Goal: Task Accomplishment & Management: Complete application form

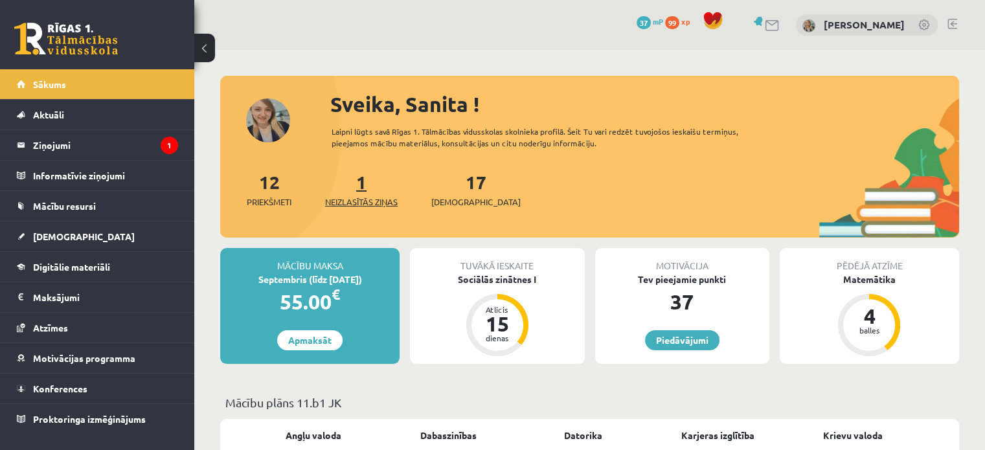
click at [360, 183] on link "1 Neizlasītās ziņas" at bounding box center [361, 189] width 73 height 38
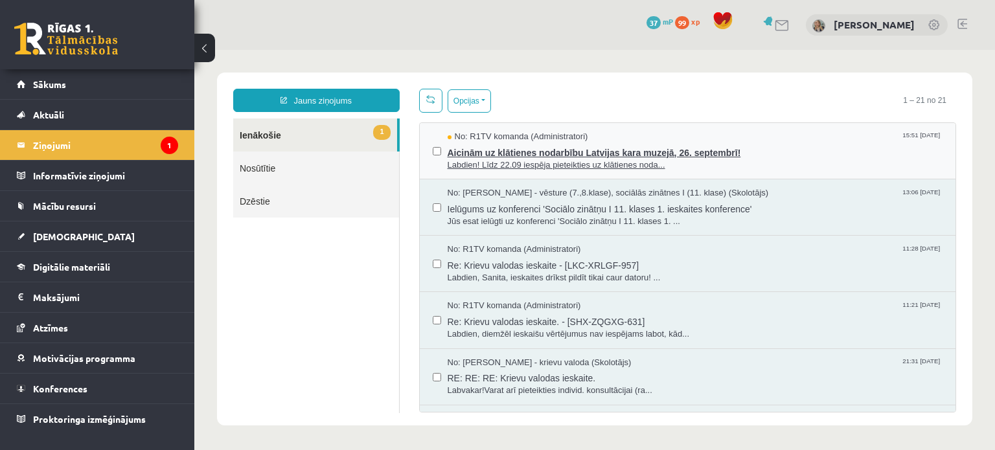
click at [727, 150] on span "Aicinām uz klātienes nodarbību Latvijas kara muzejā, 26. septembrī!" at bounding box center [696, 151] width 496 height 16
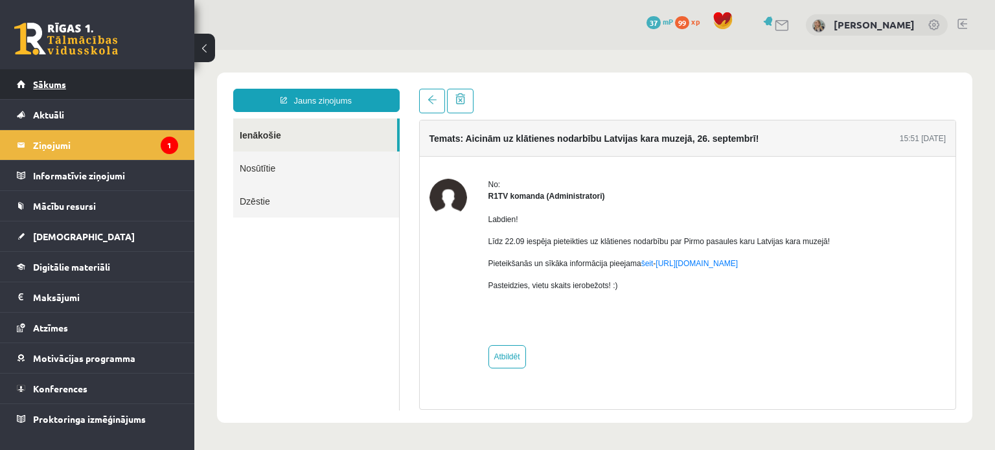
click at [137, 85] on link "Sākums" at bounding box center [97, 84] width 161 height 30
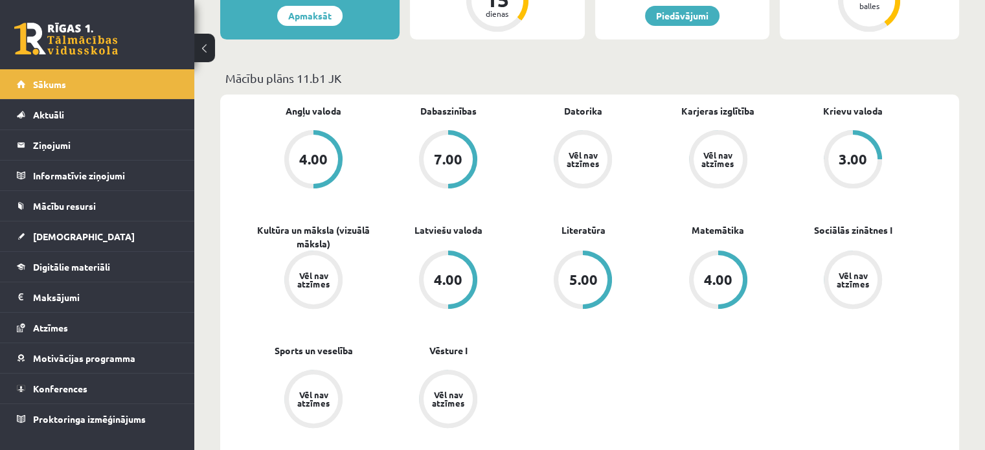
scroll to position [324, 0]
click at [83, 204] on span "Mācību resursi" at bounding box center [64, 206] width 63 height 12
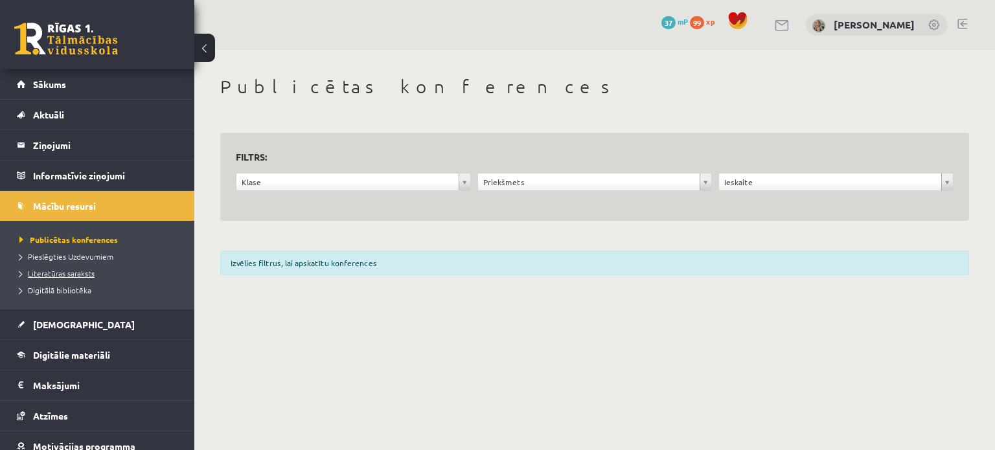
click at [86, 271] on span "Literatūras saraksts" at bounding box center [56, 273] width 75 height 10
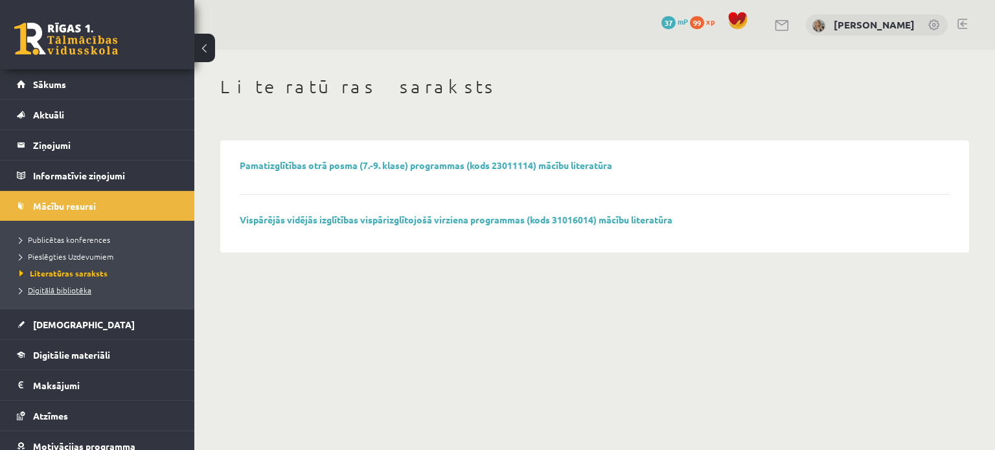
click at [80, 290] on span "Digitālā bibliotēka" at bounding box center [55, 290] width 72 height 10
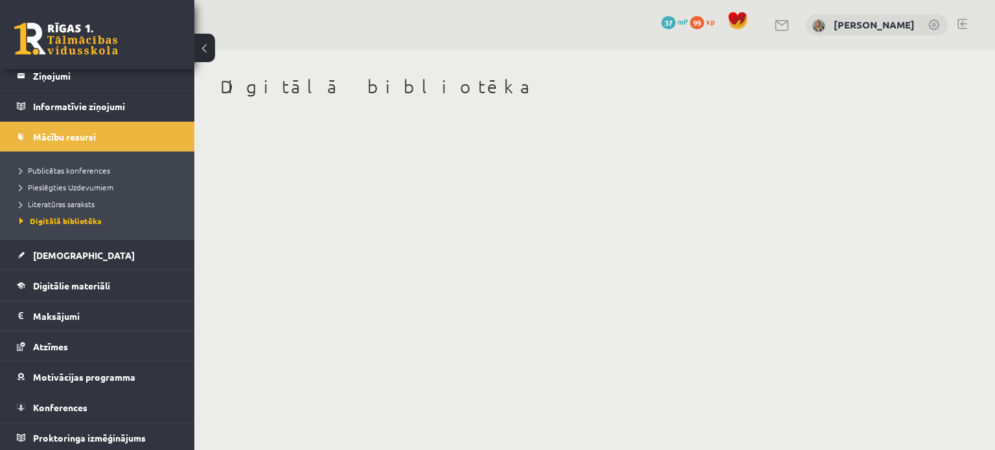
scroll to position [70, 0]
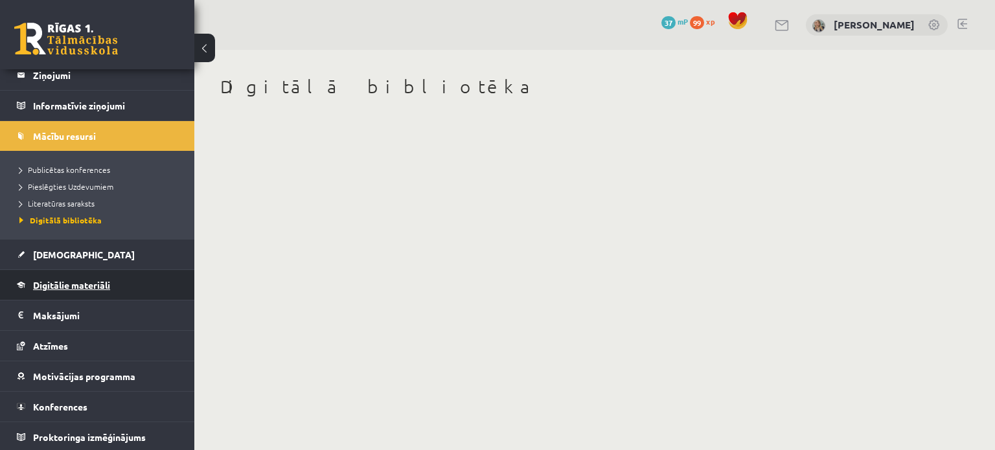
click at [90, 284] on span "Digitālie materiāli" at bounding box center [71, 285] width 77 height 12
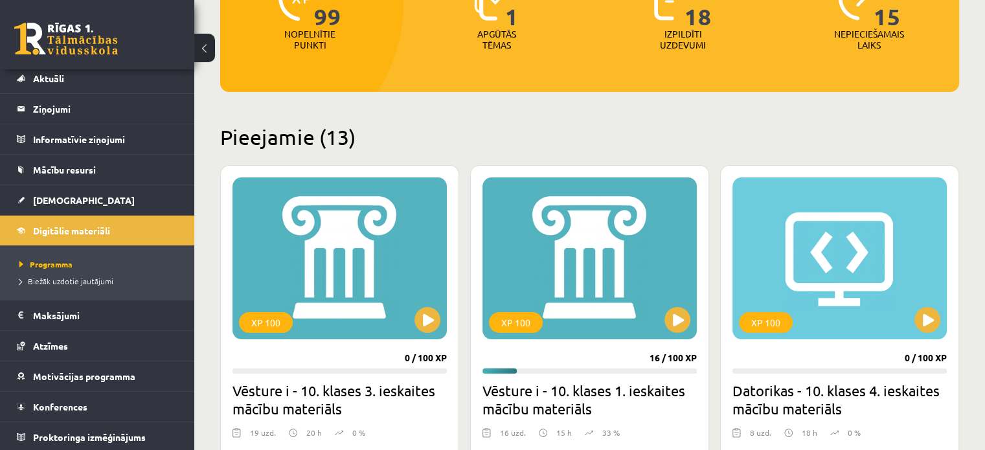
scroll to position [259, 0]
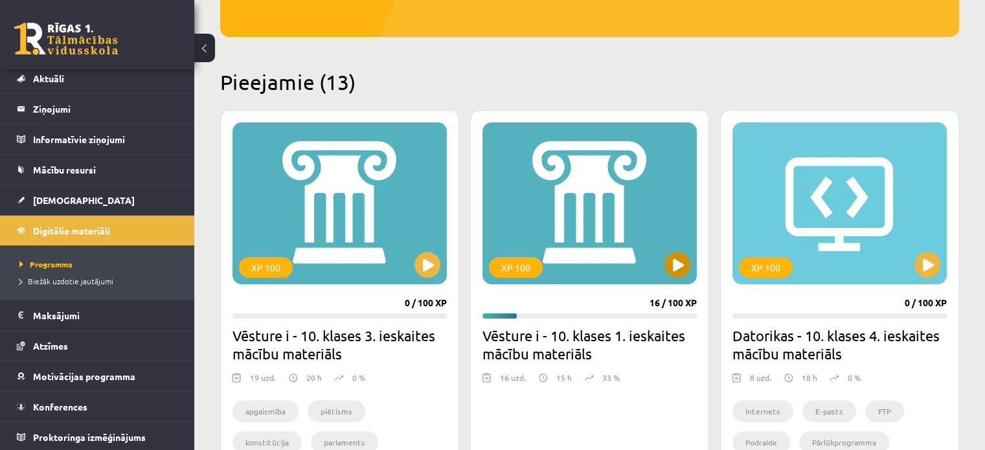
click at [667, 253] on div "XP 100" at bounding box center [590, 203] width 214 height 162
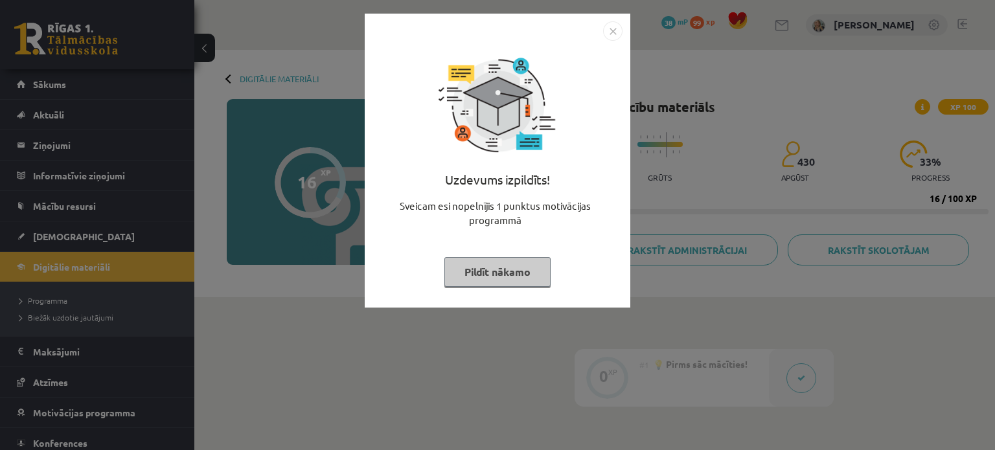
click at [535, 270] on button "Pildīt nākamo" at bounding box center [497, 272] width 106 height 30
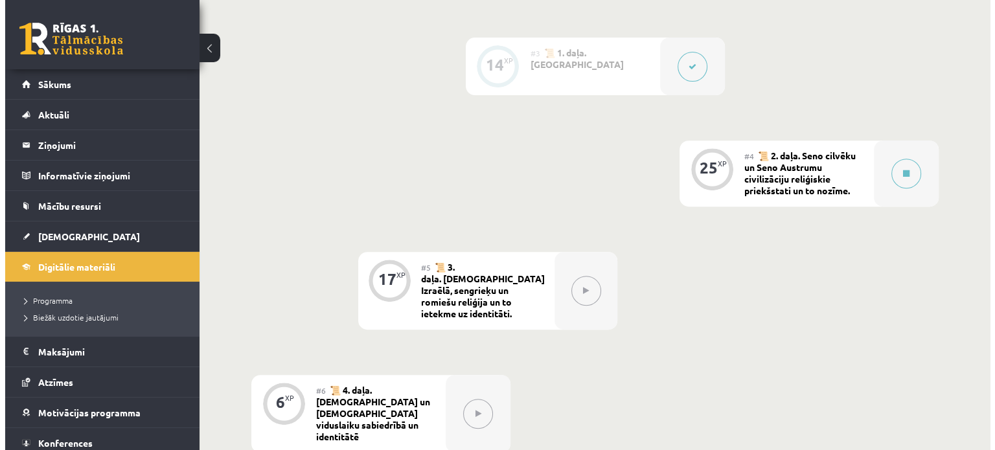
scroll to position [518, 0]
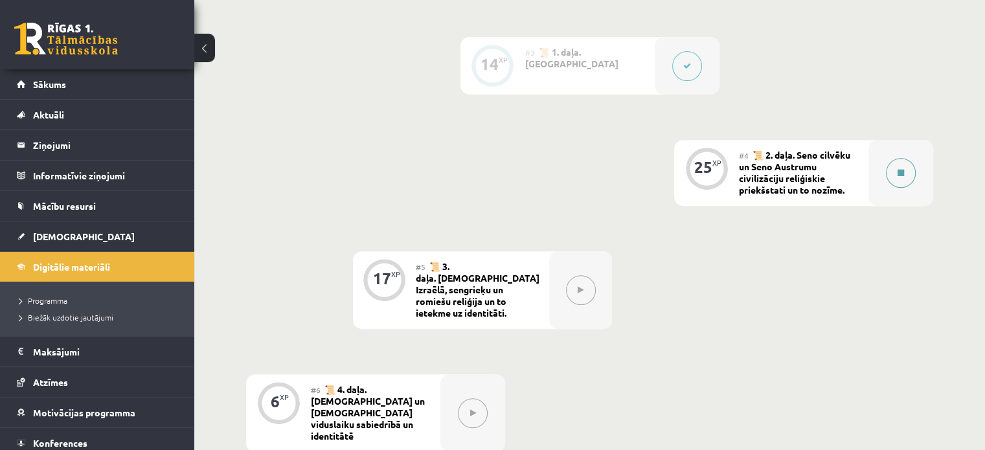
click at [898, 179] on button at bounding box center [901, 173] width 30 height 30
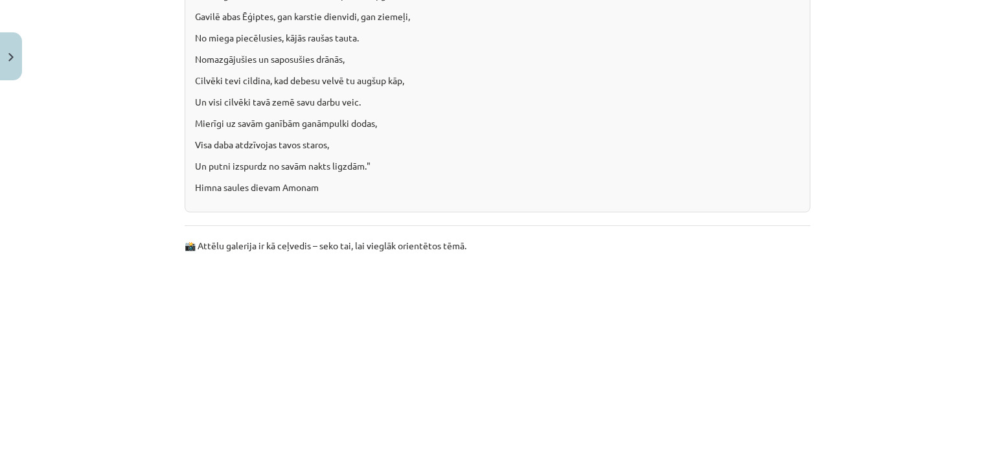
scroll to position [3026, 0]
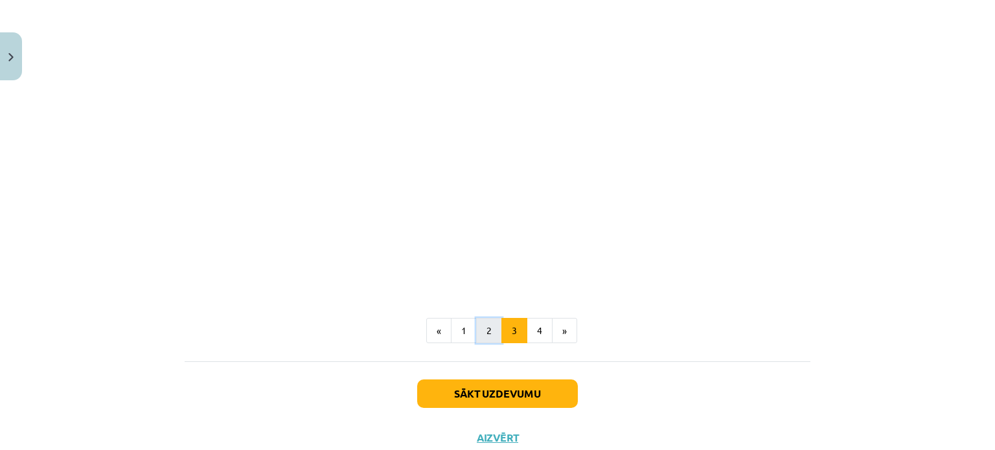
click at [485, 318] on button "2" at bounding box center [489, 331] width 26 height 26
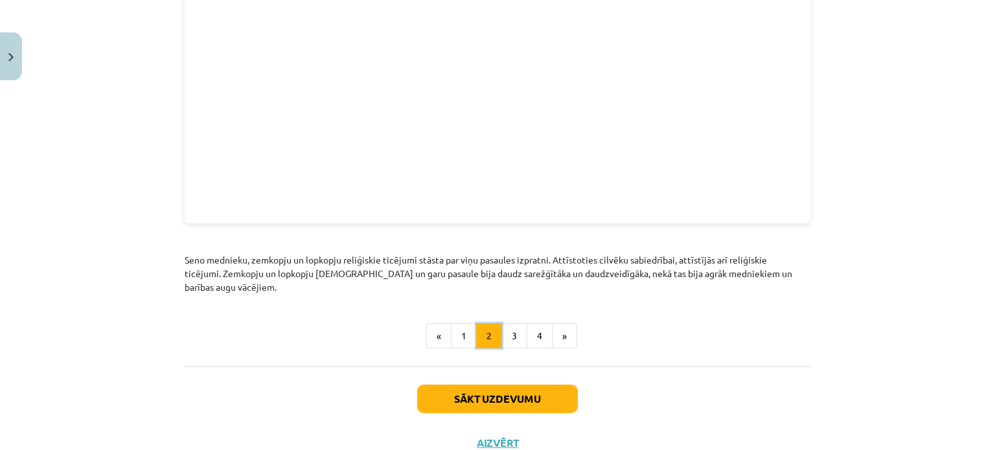
scroll to position [1508, 0]
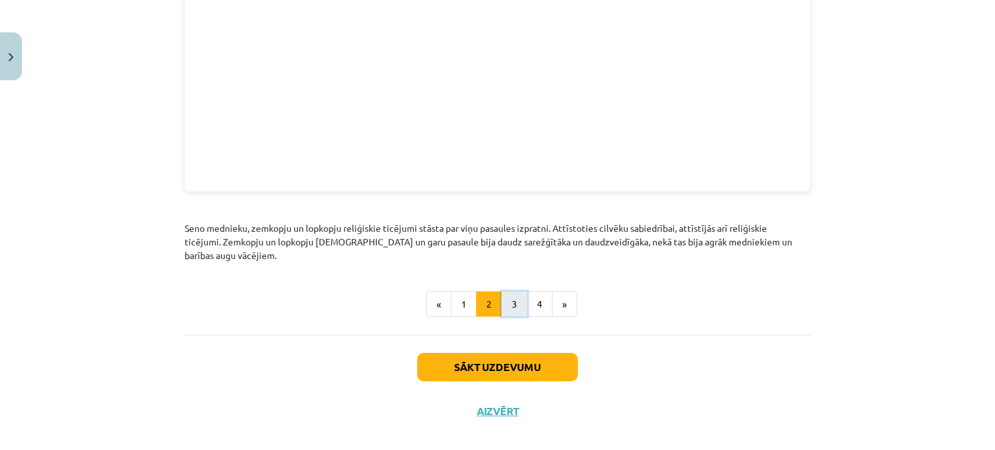
click at [511, 292] on button "3" at bounding box center [514, 305] width 26 height 26
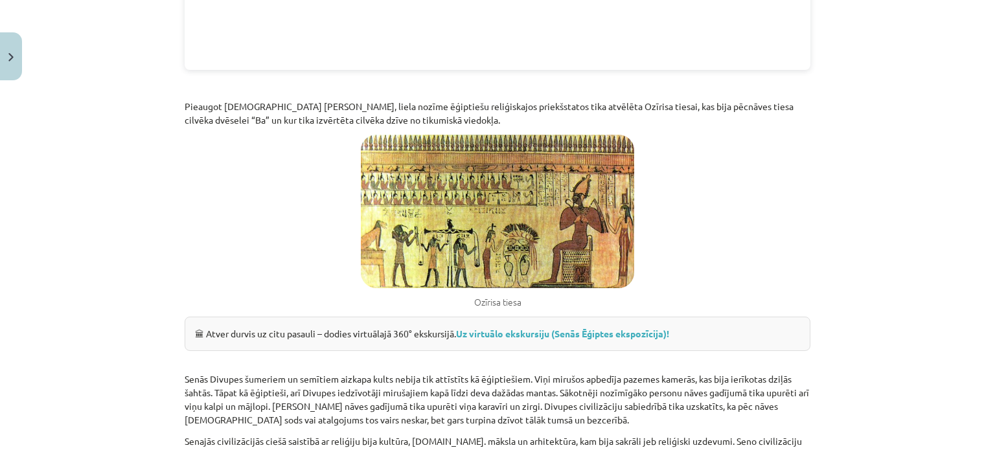
scroll to position [1742, 0]
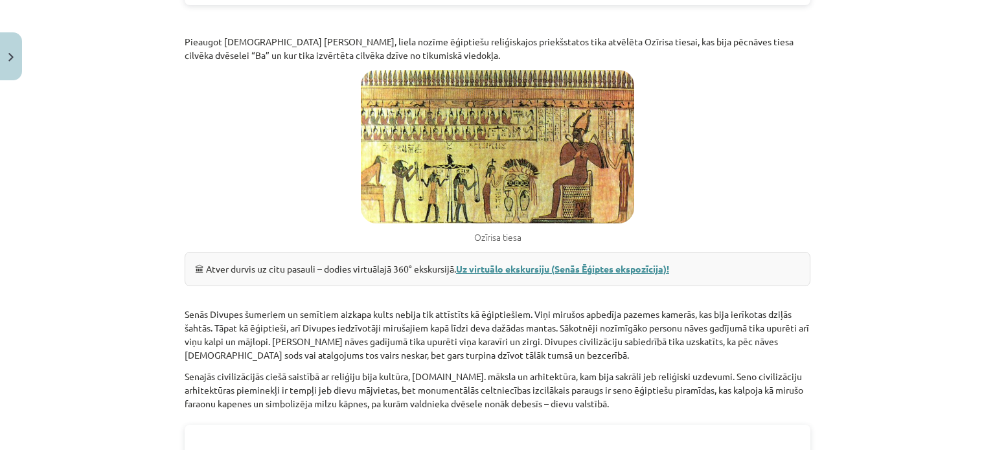
click at [649, 263] on link "Uz virtuālo ekskursiju (Senās Ēģiptes ekspozīcija)!" at bounding box center [562, 269] width 213 height 12
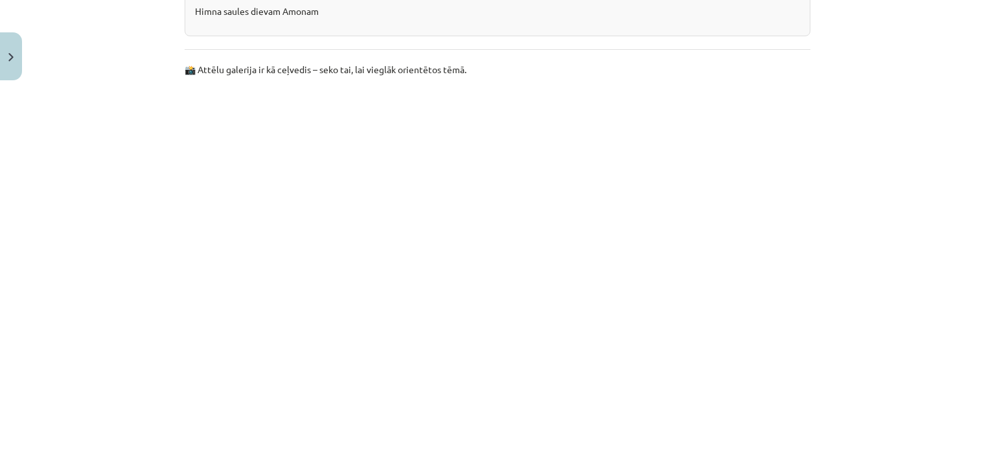
scroll to position [2909, 0]
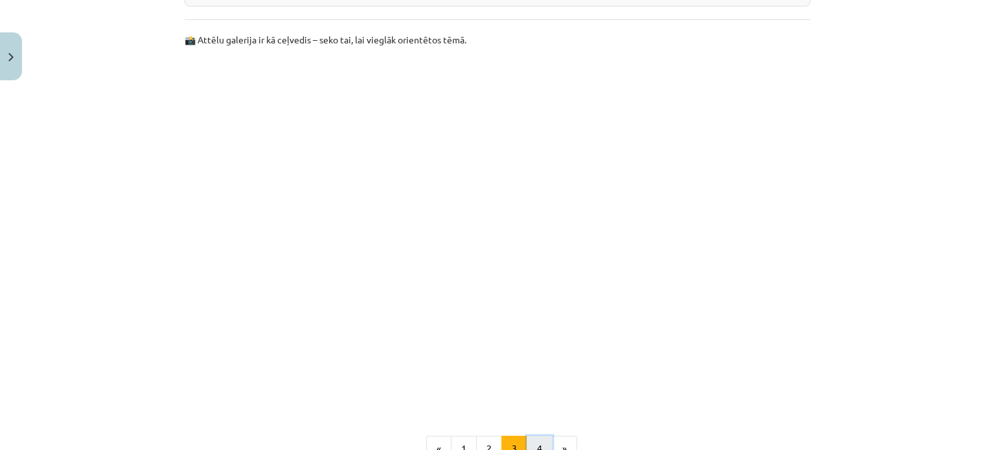
click at [533, 436] on button "4" at bounding box center [540, 449] width 26 height 26
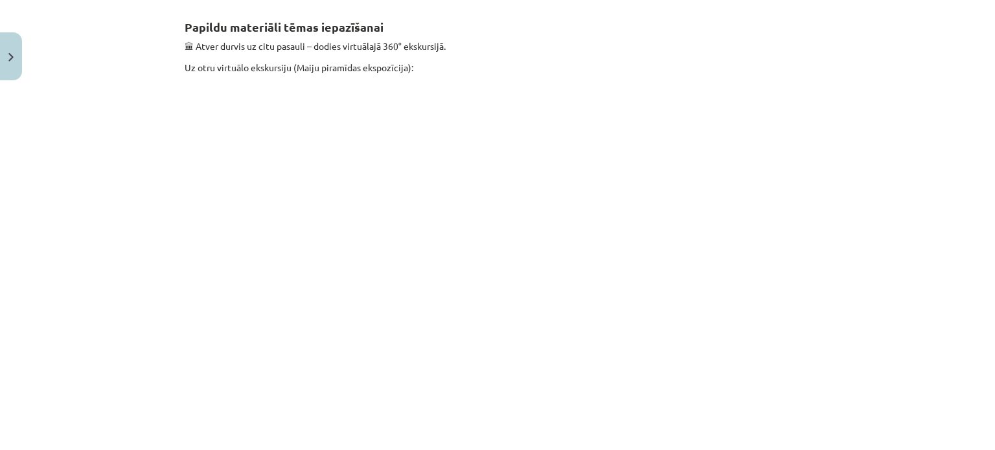
scroll to position [317, 0]
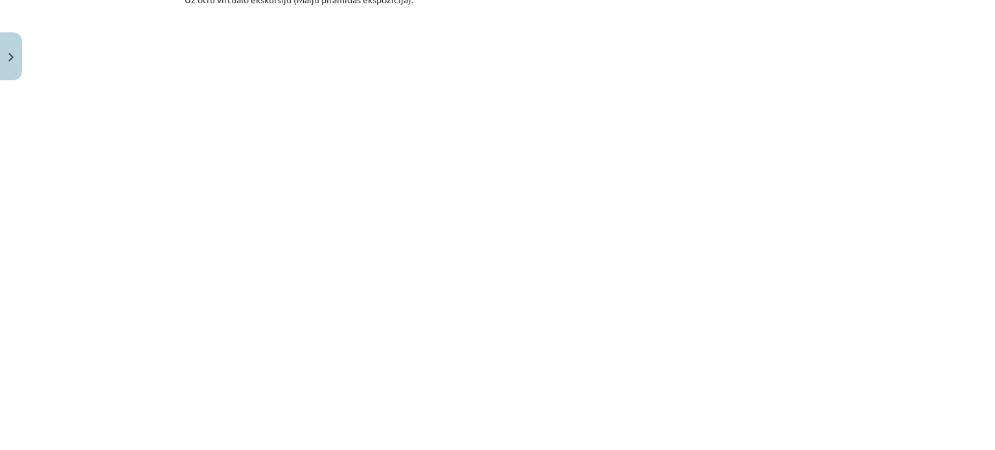
click at [949, 129] on div "Mācību tēma: Vēsture i - 10. klases 1. ieskaites mācību materiāls #4 📜 2. daļa.…" at bounding box center [497, 225] width 995 height 450
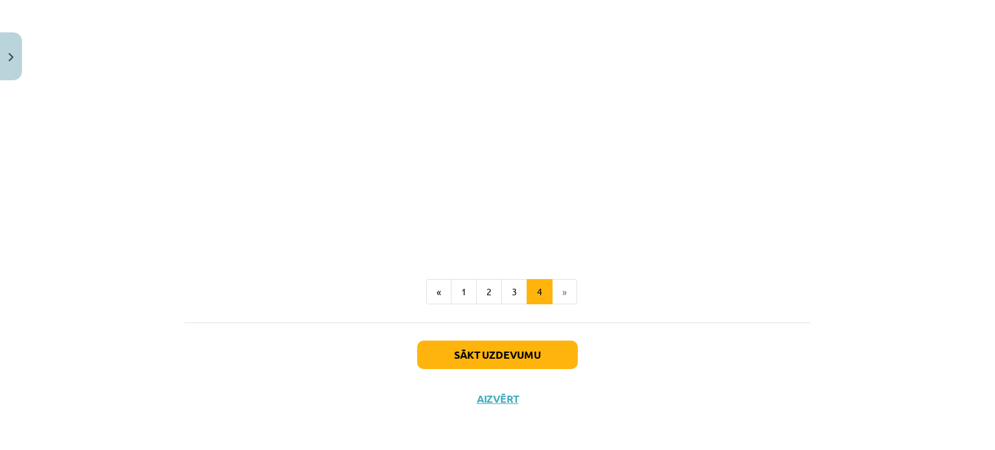
scroll to position [949, 0]
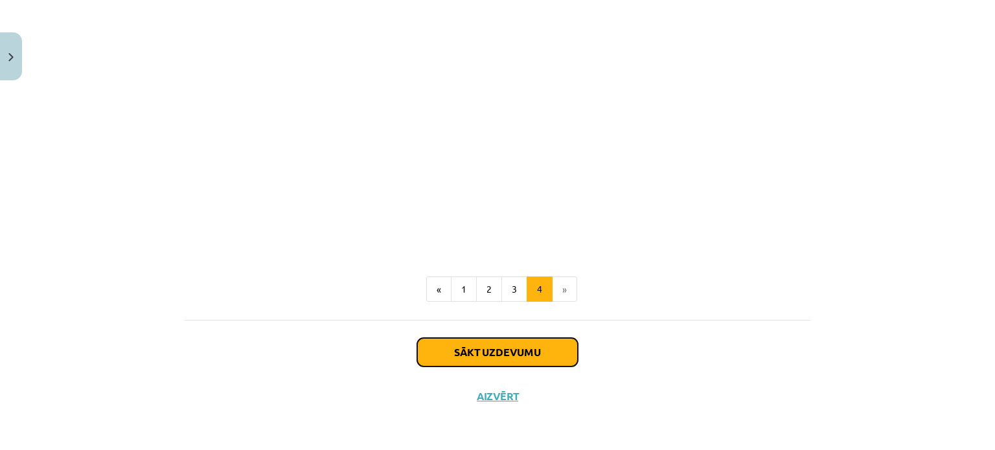
click at [560, 357] on button "Sākt uzdevumu" at bounding box center [497, 352] width 161 height 29
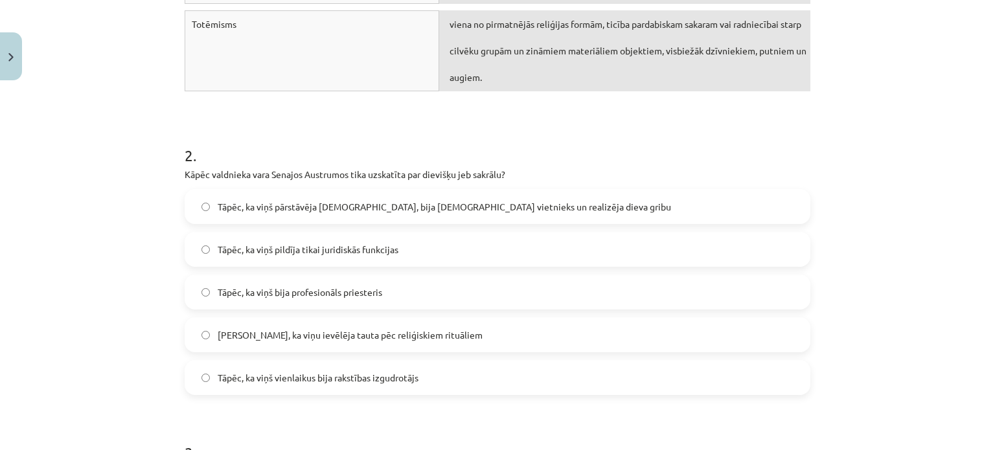
scroll to position [486, 0]
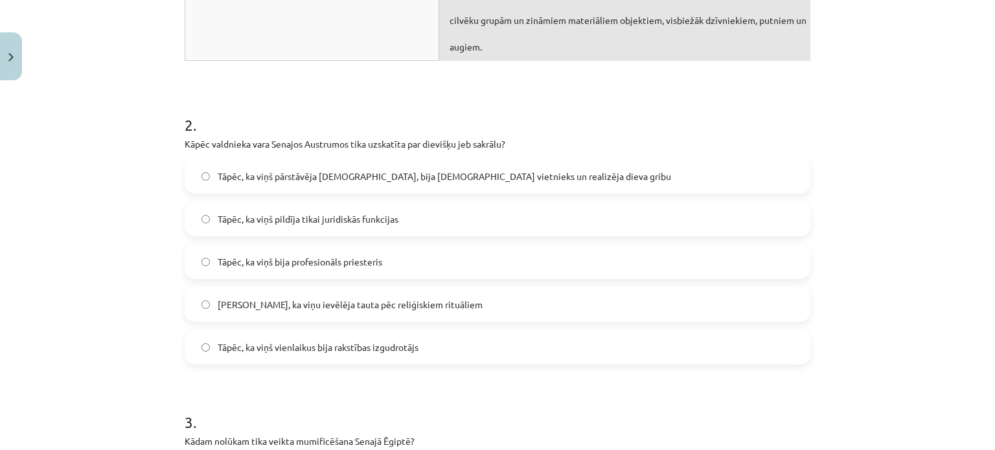
click at [218, 176] on span "Tāpēc, ka viņš pārstāvēja [DEMOGRAPHIC_DATA], bija [DEMOGRAPHIC_DATA] vietnieks…" at bounding box center [445, 177] width 454 height 14
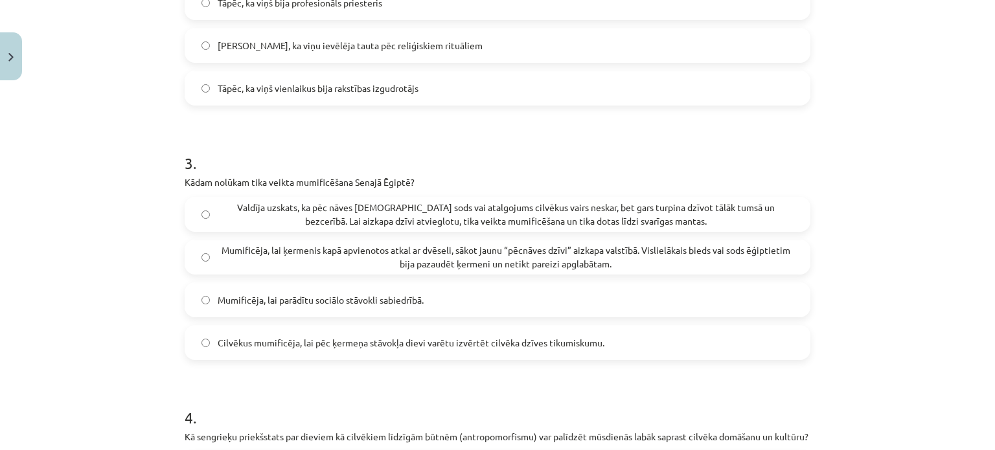
scroll to position [810, 0]
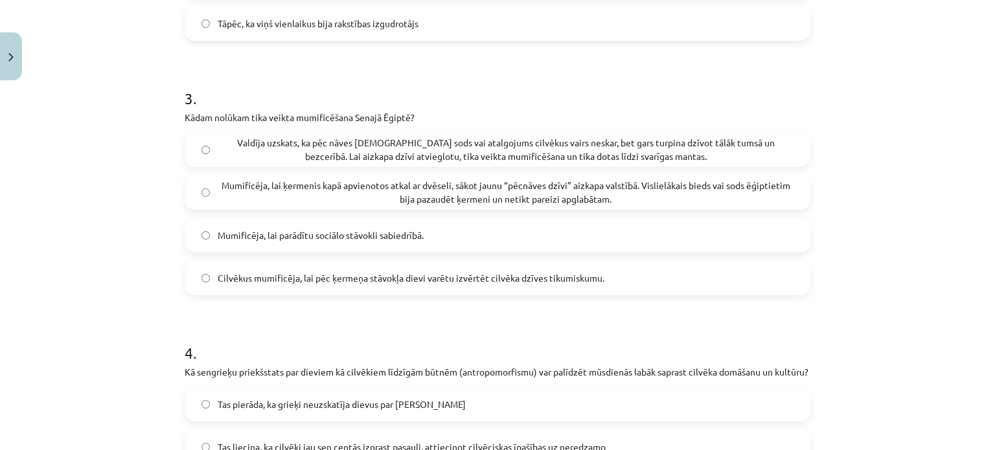
click at [468, 204] on span "Mumificēja, lai ķermenis kapā apvienotos atkal ar dvēseli, sākot jaunu “pēcnāve…" at bounding box center [506, 192] width 576 height 27
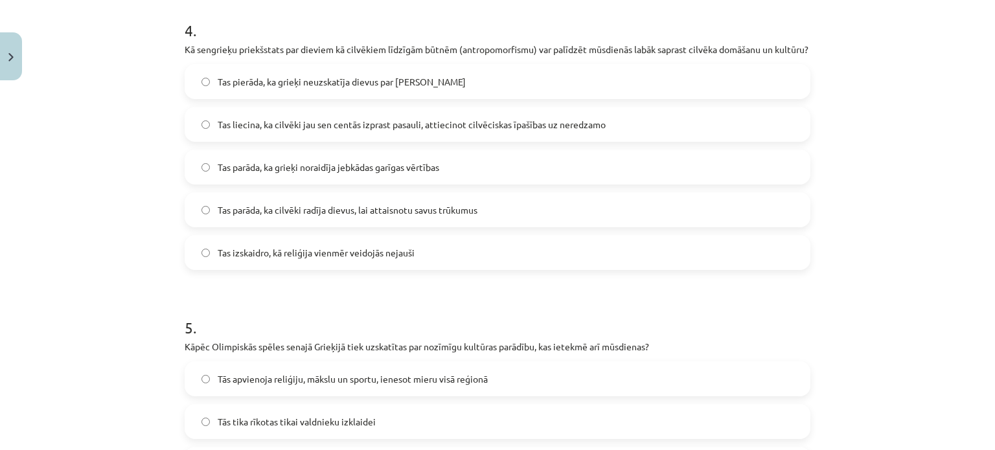
scroll to position [1134, 0]
click at [387, 130] on span "Tas liecina, ka cilvēki jau sen centās izprast pasauli, attiecinot cilvēciskas …" at bounding box center [412, 124] width 388 height 14
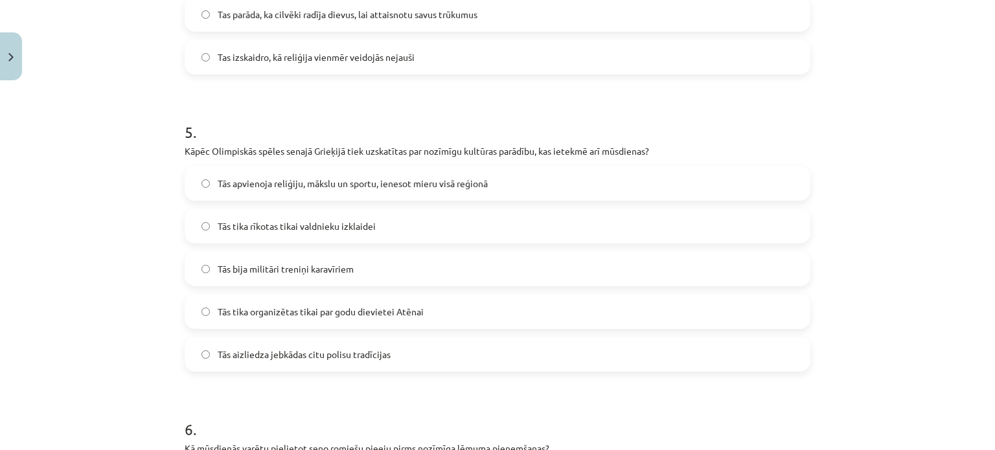
scroll to position [1458, 0]
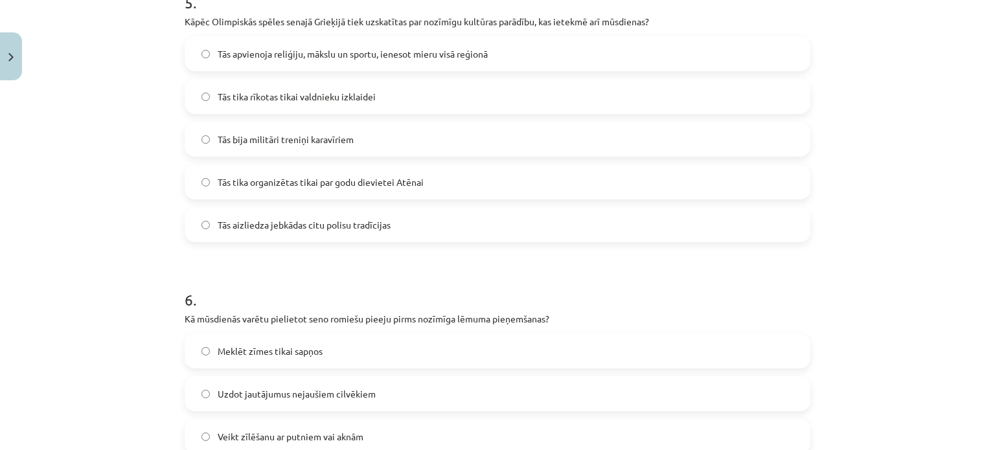
click at [367, 198] on label "Tās tika organizētas tikai par godu dievietei Atēnai" at bounding box center [497, 182] width 623 height 32
click at [290, 146] on span "Tās bija militāri treniņi karavīriem" at bounding box center [286, 140] width 136 height 14
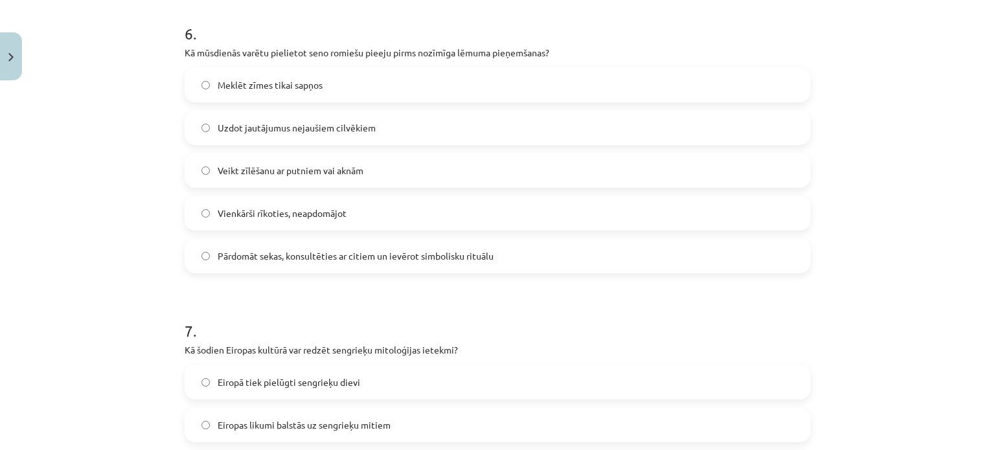
scroll to position [1717, 0]
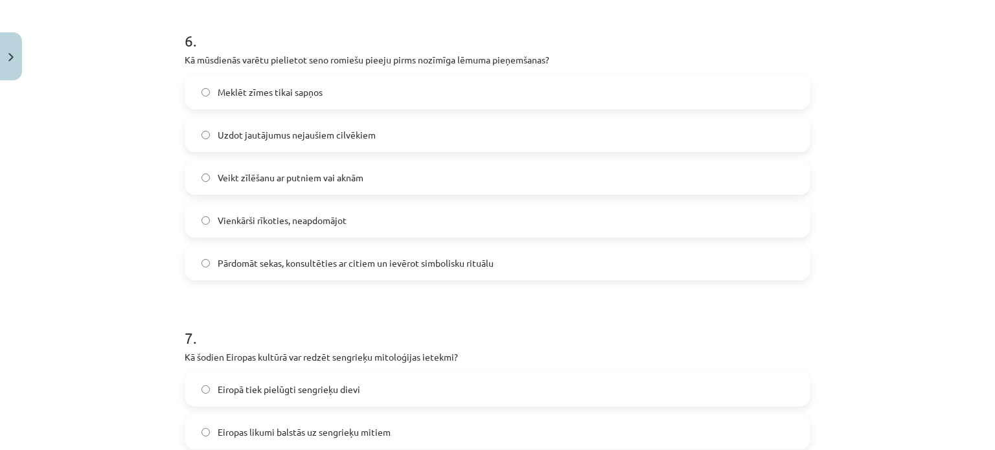
click at [192, 108] on label "Meklēt zīmes tikai sapņos" at bounding box center [497, 92] width 623 height 32
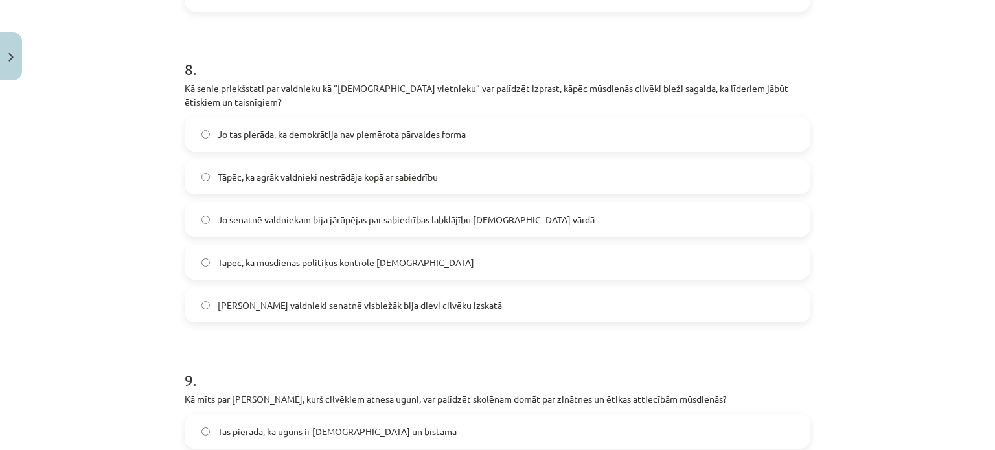
scroll to position [2300, 0]
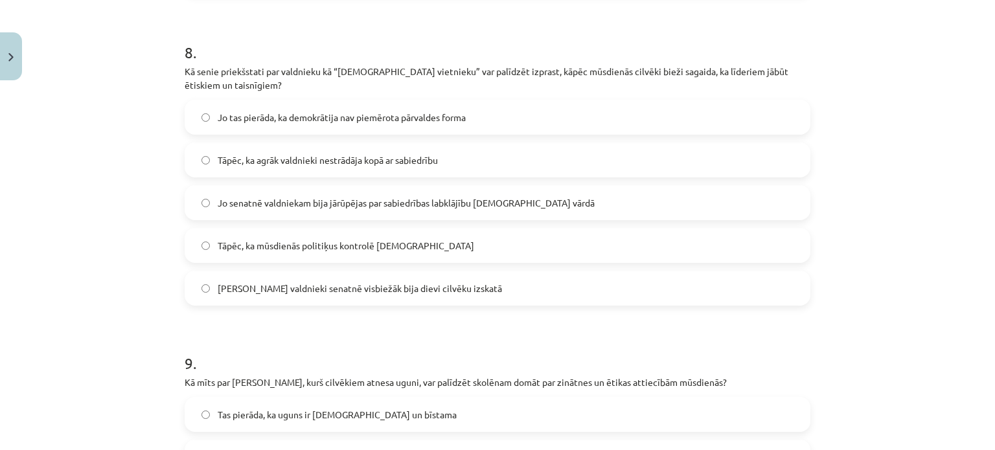
click at [315, 207] on label "Jo senatnē valdniekam bija jārūpējas par sabiedrības labklājību [DEMOGRAPHIC_DA…" at bounding box center [497, 203] width 623 height 32
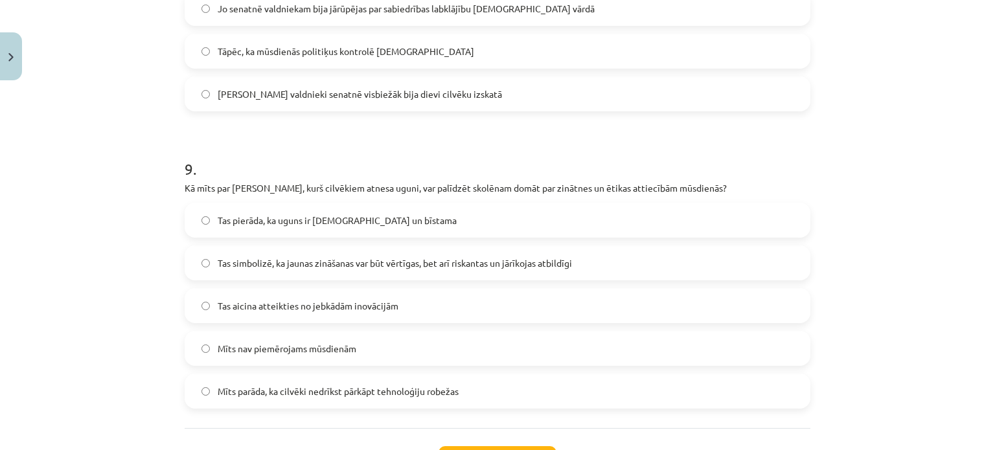
scroll to position [2559, 0]
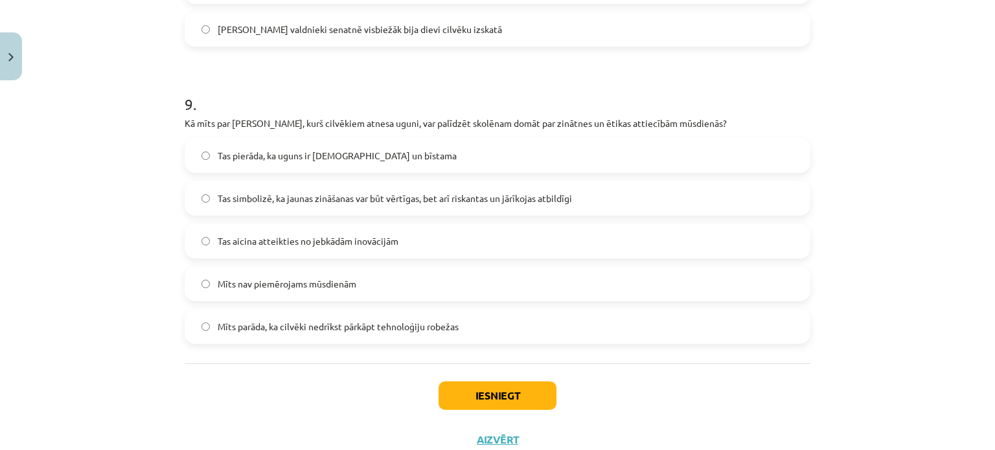
click at [233, 205] on span "Tas simbolizē, ka jaunas zināšanas var būt vērtīgas, bet arī riskantas un jārīk…" at bounding box center [395, 199] width 354 height 14
click at [476, 406] on button "Iesniegt" at bounding box center [498, 396] width 118 height 29
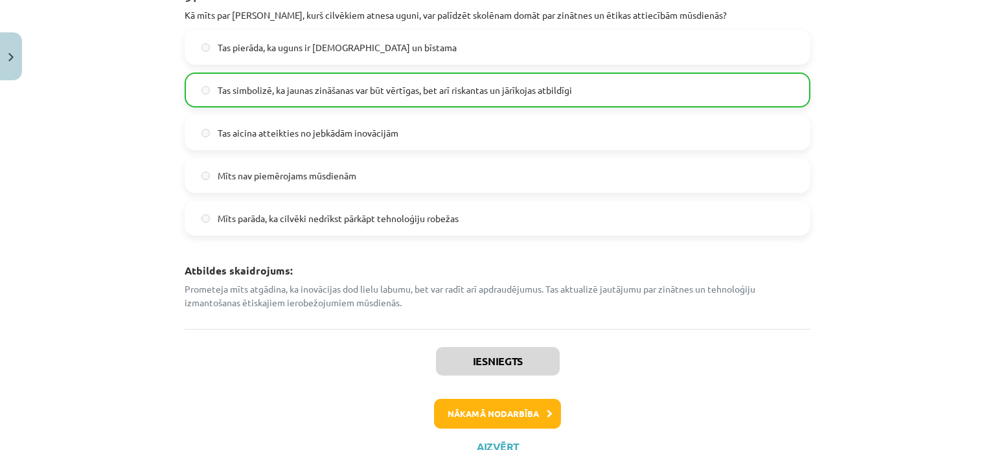
scroll to position [3173, 0]
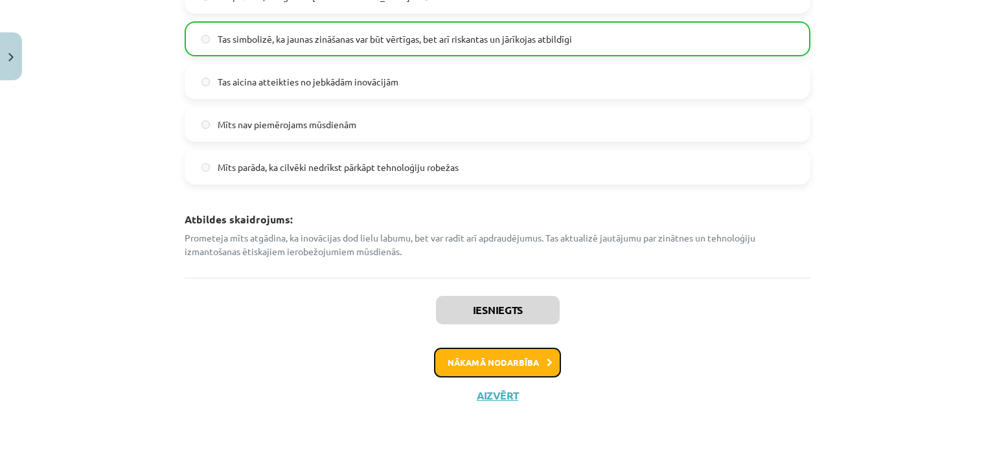
click at [540, 363] on button "Nākamā nodarbība" at bounding box center [497, 363] width 127 height 30
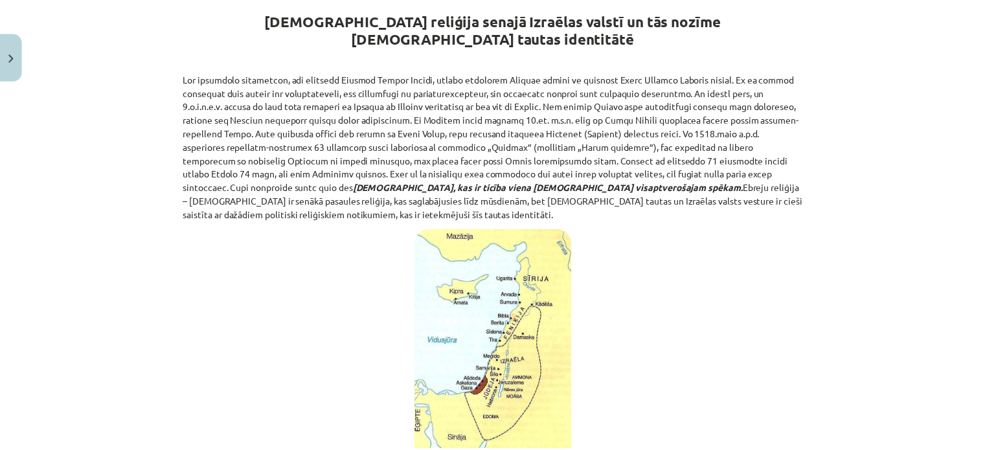
scroll to position [0, 0]
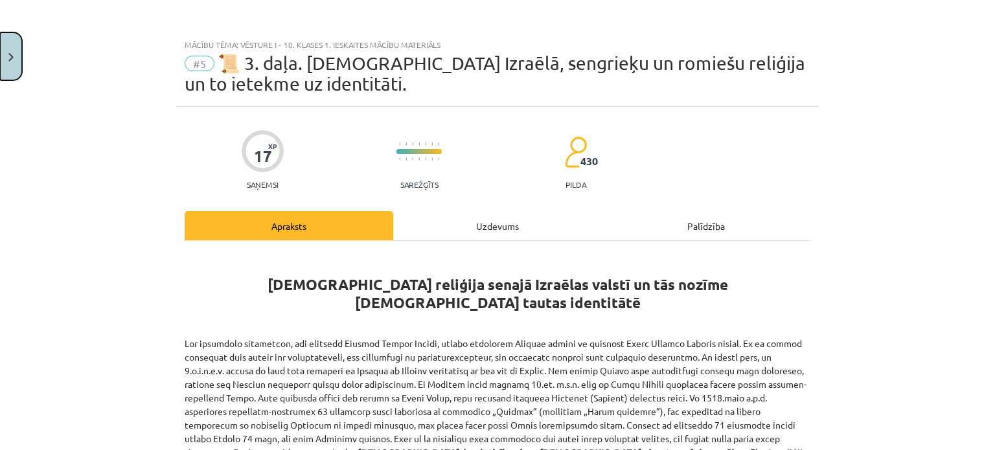
click at [6, 56] on button "Close" at bounding box center [11, 56] width 22 height 48
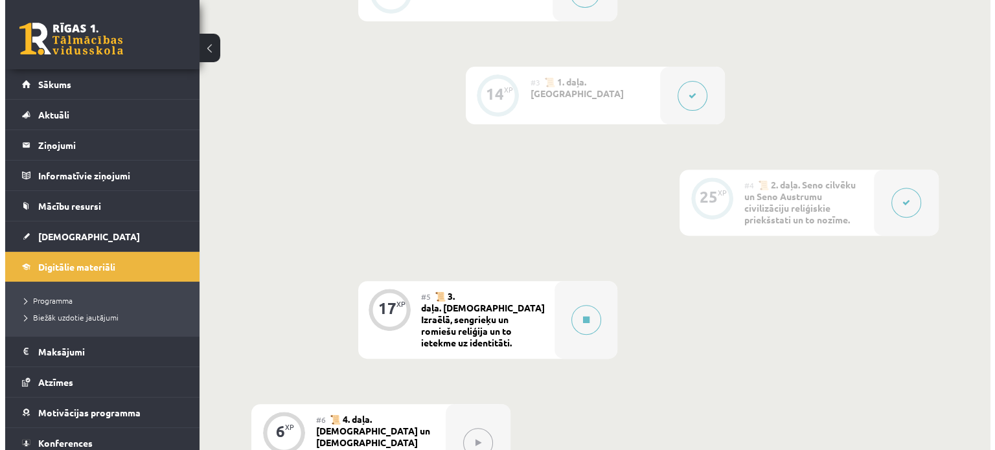
scroll to position [518, 0]
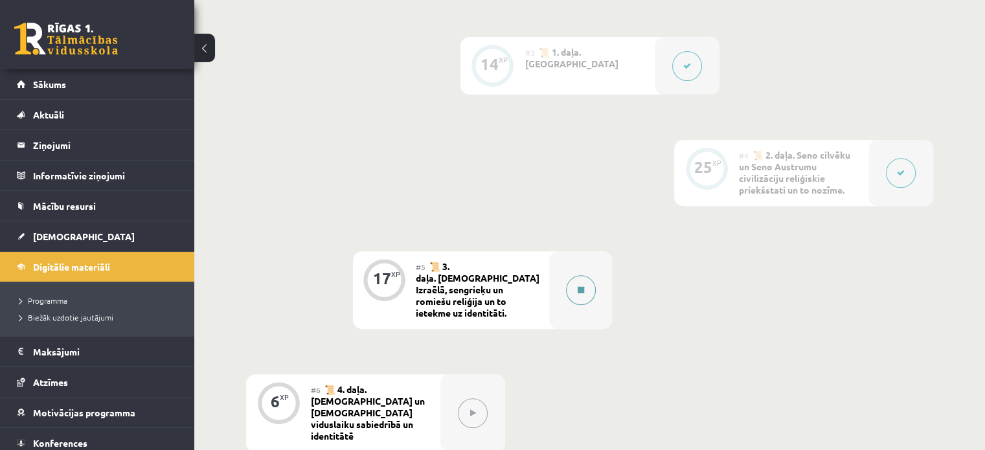
click at [578, 288] on icon at bounding box center [581, 290] width 6 height 8
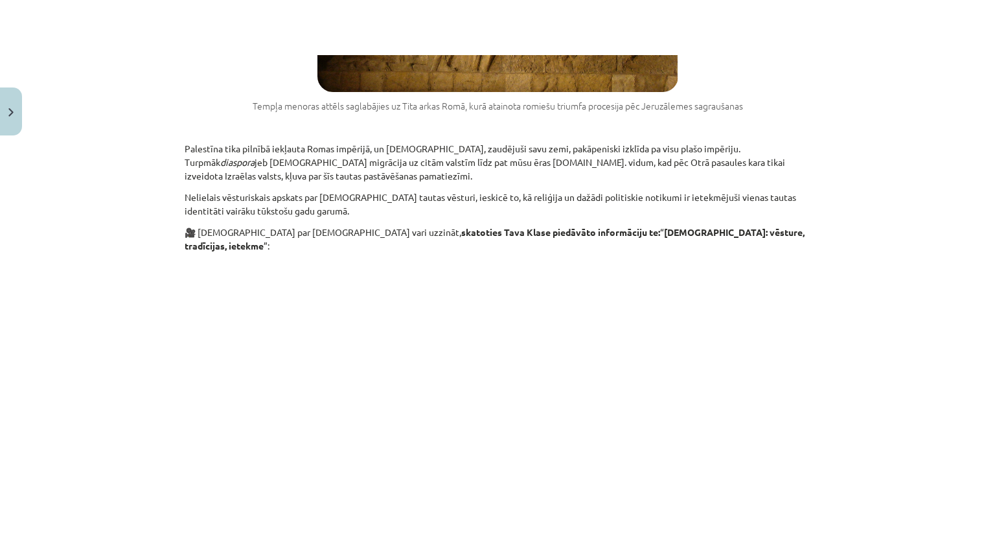
scroll to position [1944, 0]
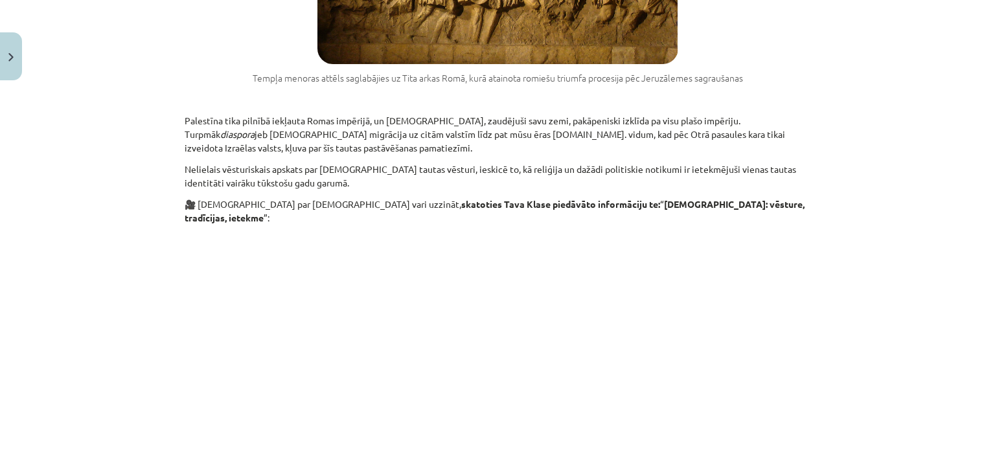
click at [911, 23] on div "Mācību tēma: Vēsture i - 10. klases 1. ieskaites mācību materiāls #5 📜 3. daļa.…" at bounding box center [497, 225] width 995 height 450
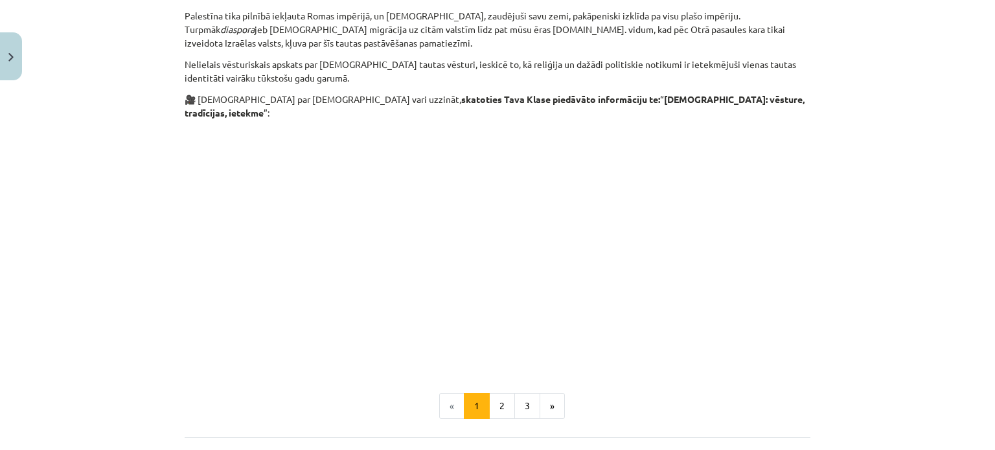
scroll to position [2079, 0]
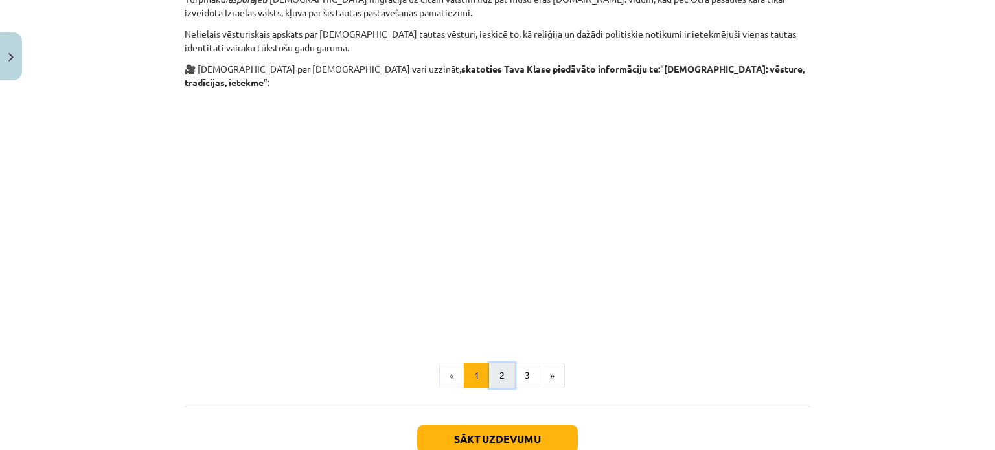
click at [498, 363] on button "2" at bounding box center [502, 376] width 26 height 26
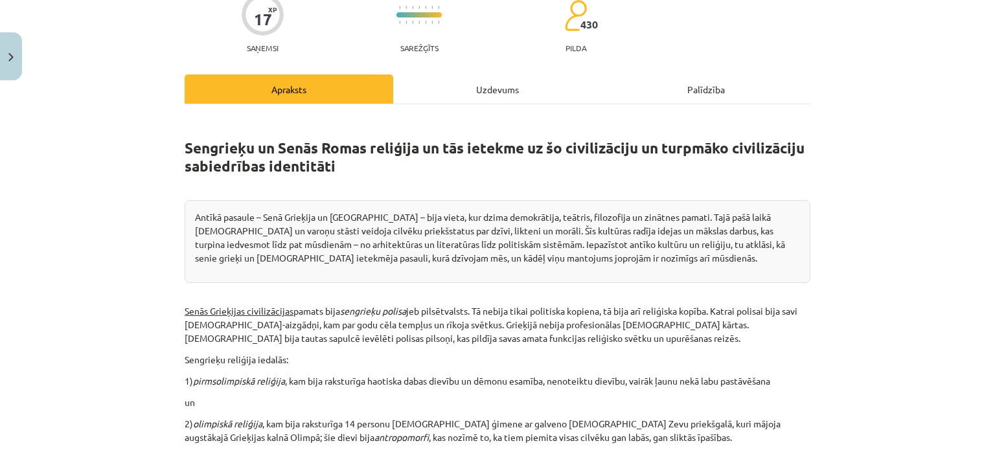
scroll to position [122, 0]
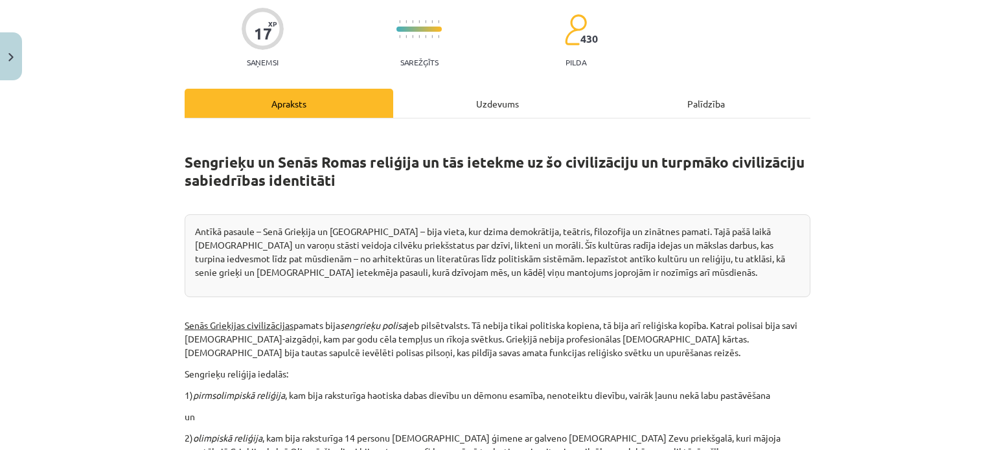
click at [483, 111] on div "Uzdevums" at bounding box center [497, 103] width 209 height 29
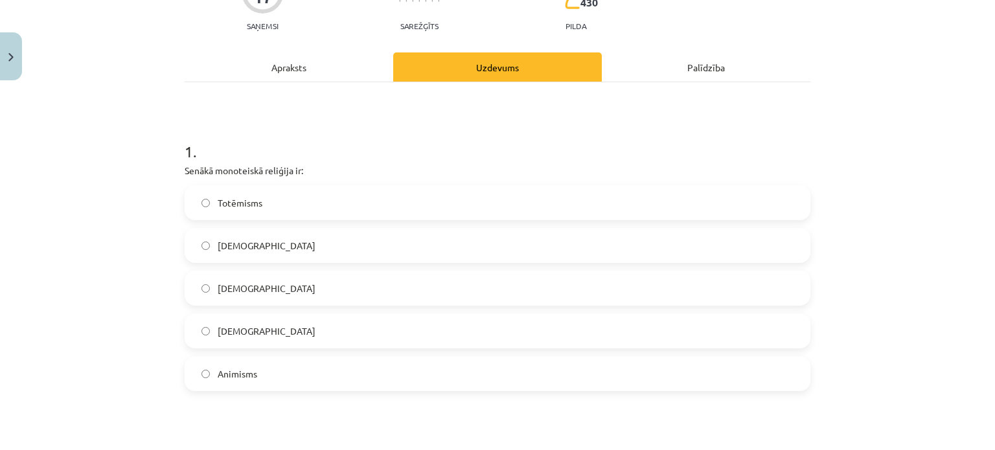
scroll to position [162, 0]
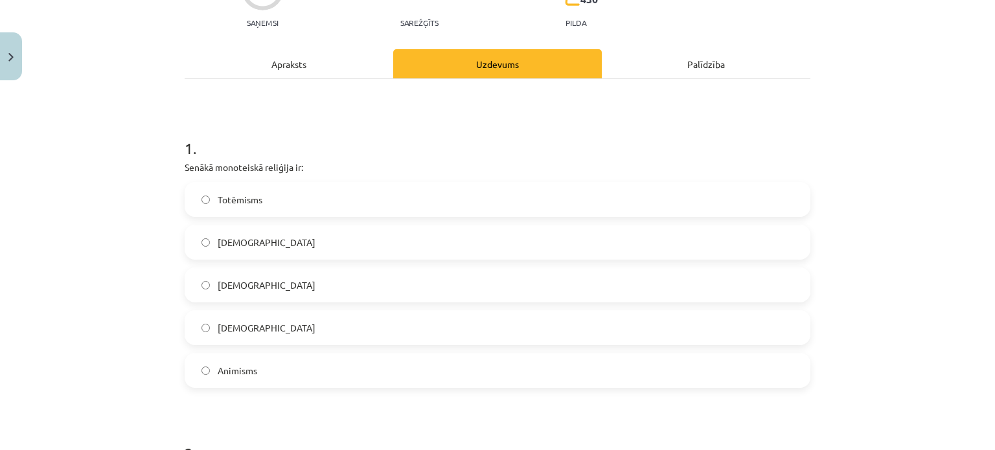
click at [306, 71] on div "Apraksts" at bounding box center [289, 63] width 209 height 29
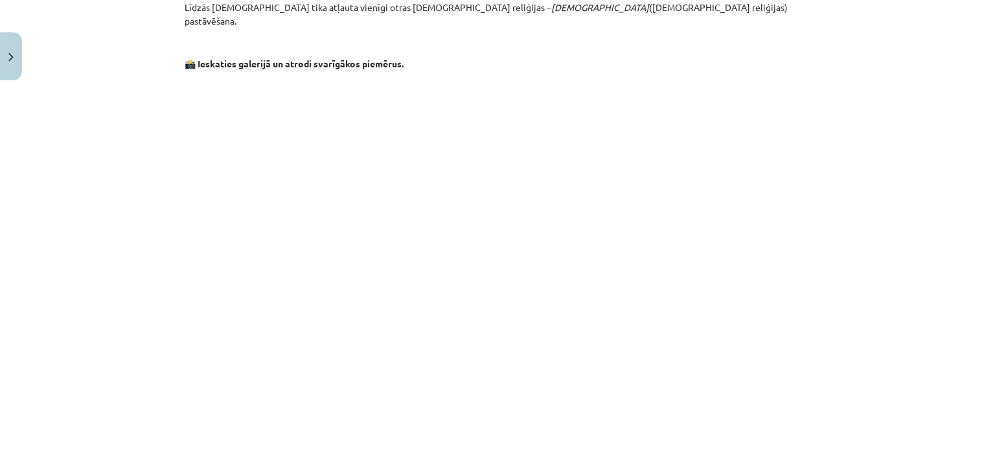
scroll to position [1976, 0]
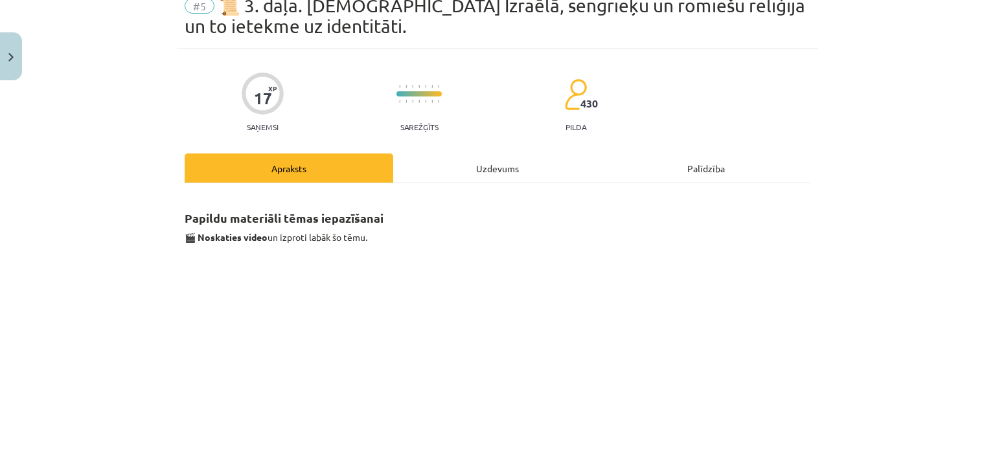
click at [502, 175] on div "Uzdevums" at bounding box center [497, 168] width 209 height 29
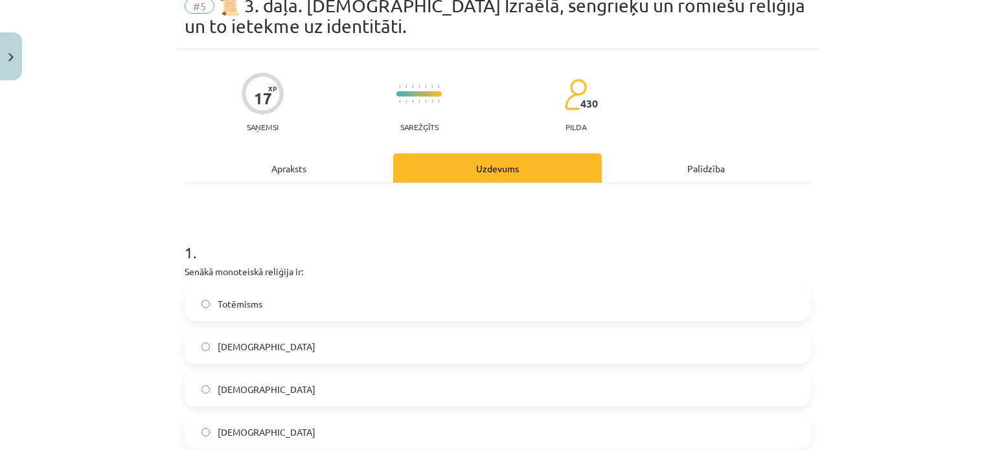
scroll to position [32, 0]
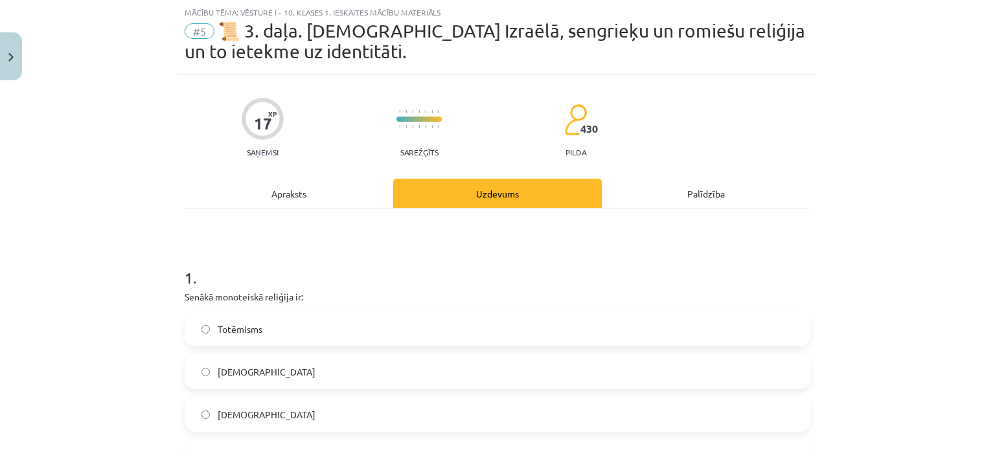
click at [331, 191] on div "Apraksts" at bounding box center [289, 193] width 209 height 29
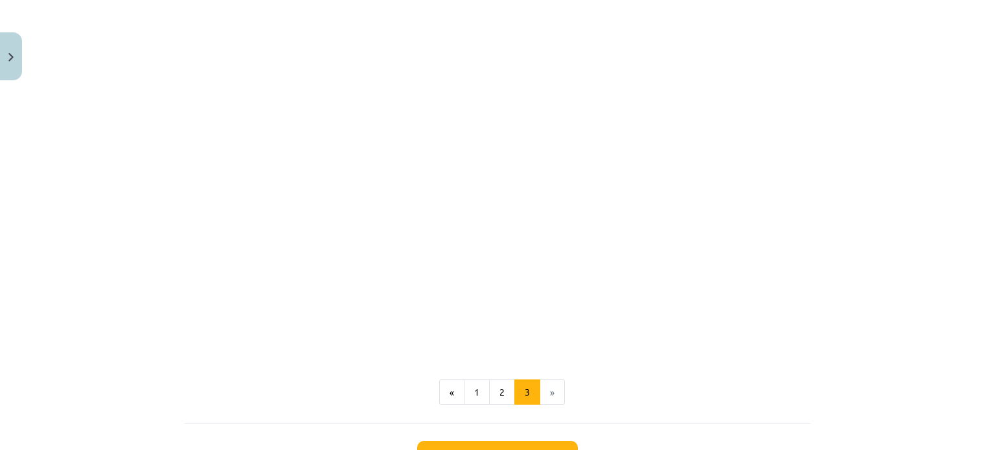
scroll to position [1004, 0]
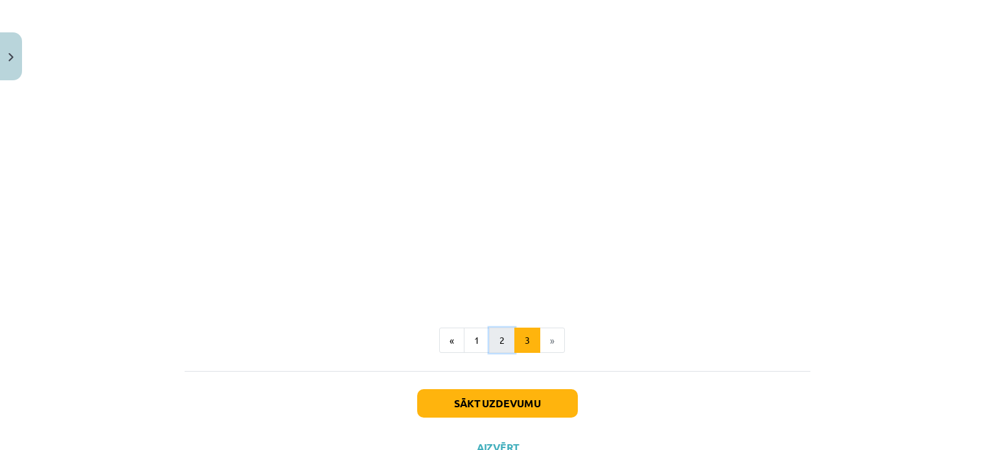
click at [489, 347] on button "2" at bounding box center [502, 341] width 26 height 26
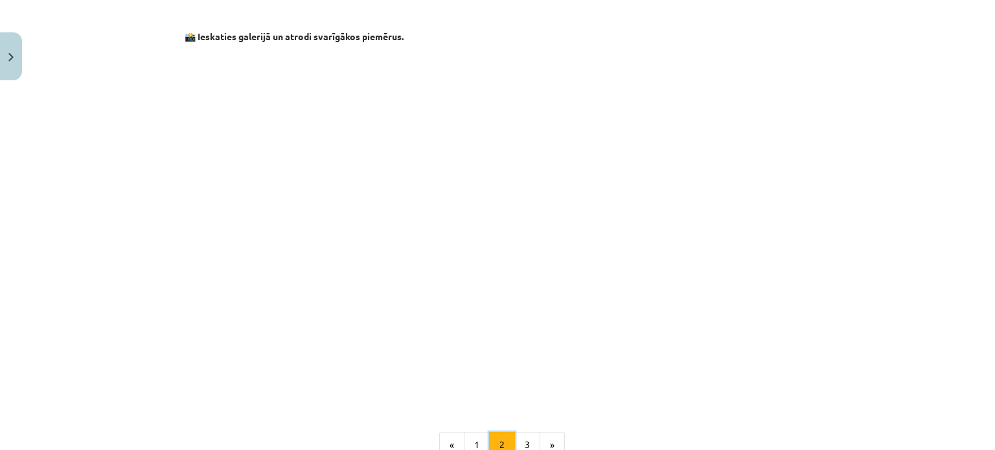
scroll to position [1970, 0]
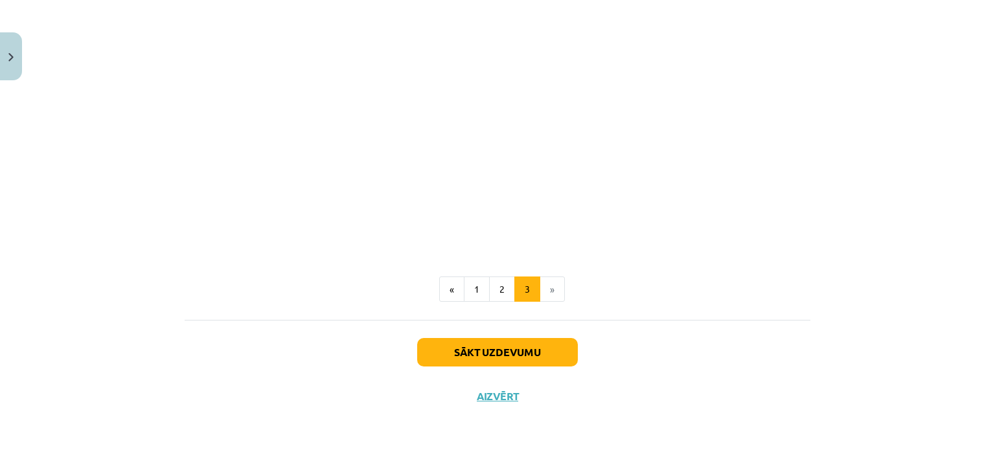
scroll to position [1057, 0]
click at [472, 290] on button "1" at bounding box center [477, 289] width 26 height 26
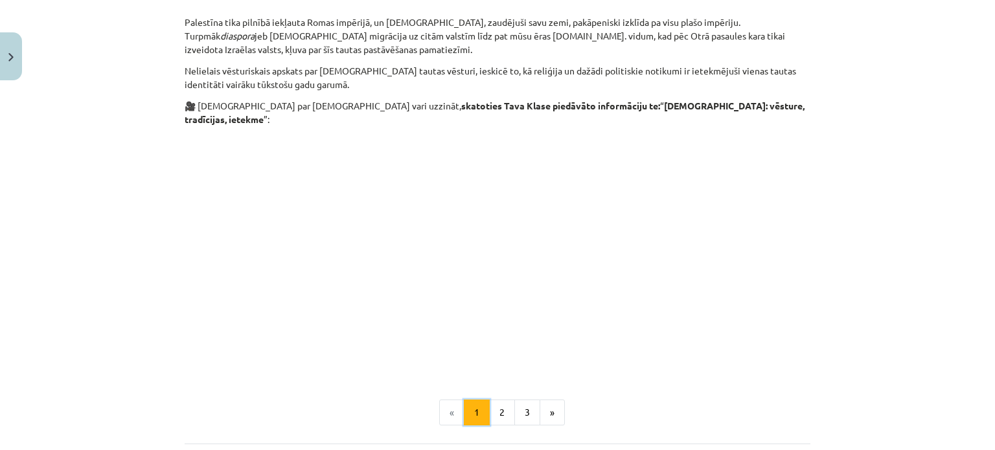
scroll to position [2079, 0]
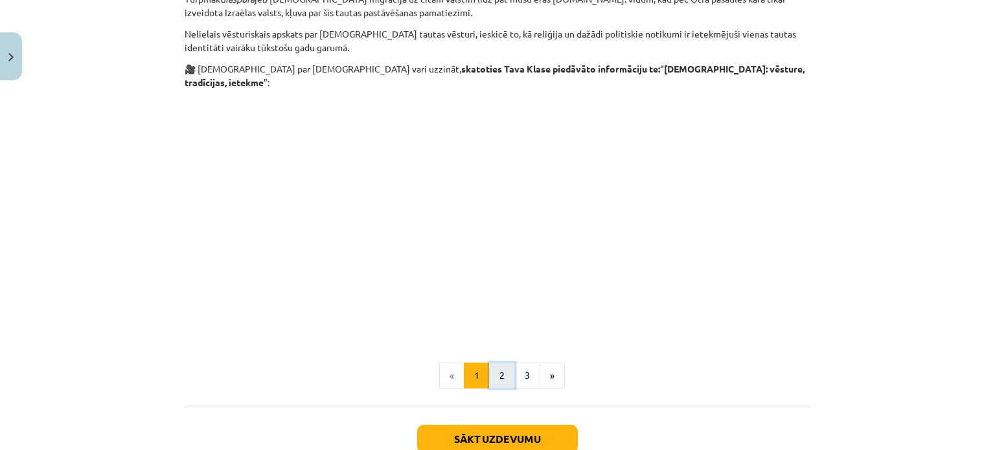
click at [494, 363] on button "2" at bounding box center [502, 376] width 26 height 26
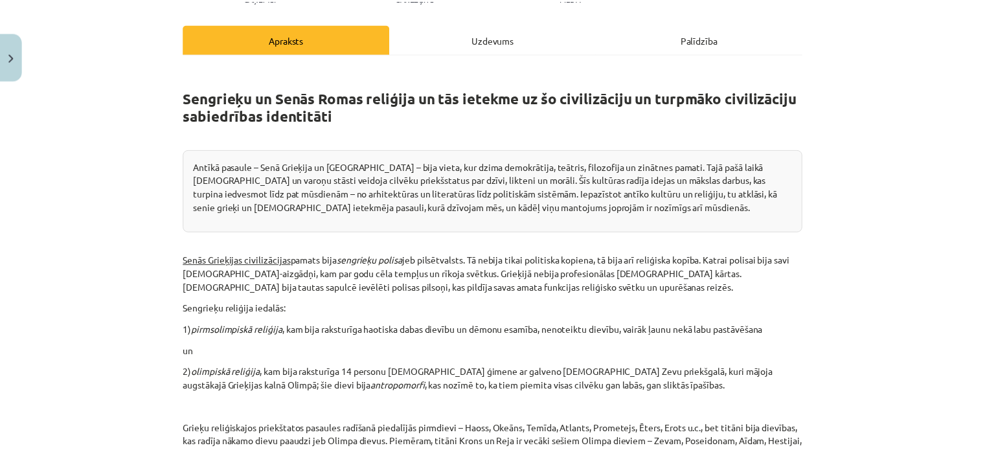
scroll to position [252, 0]
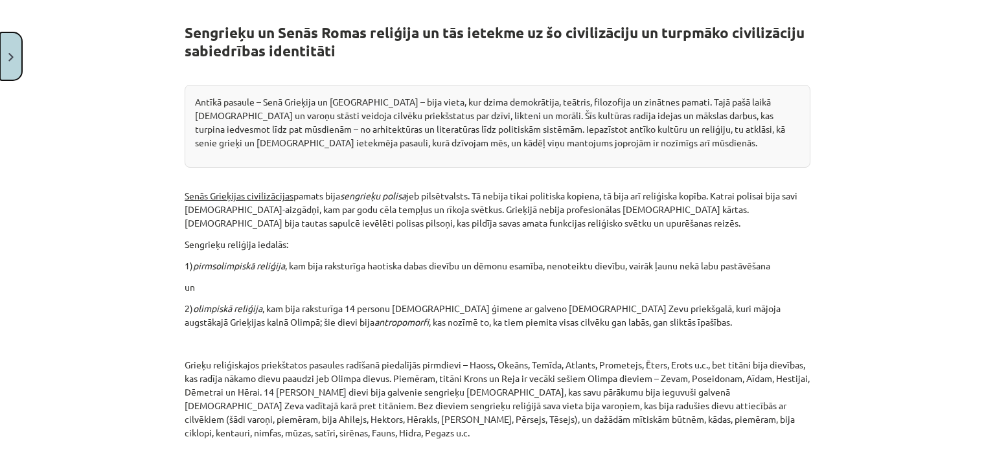
click at [8, 75] on button "Close" at bounding box center [11, 56] width 22 height 48
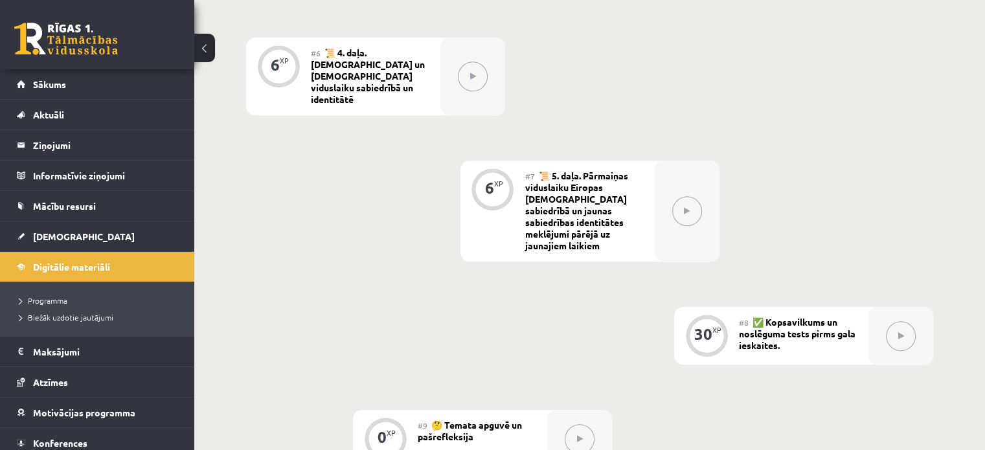
scroll to position [842, 0]
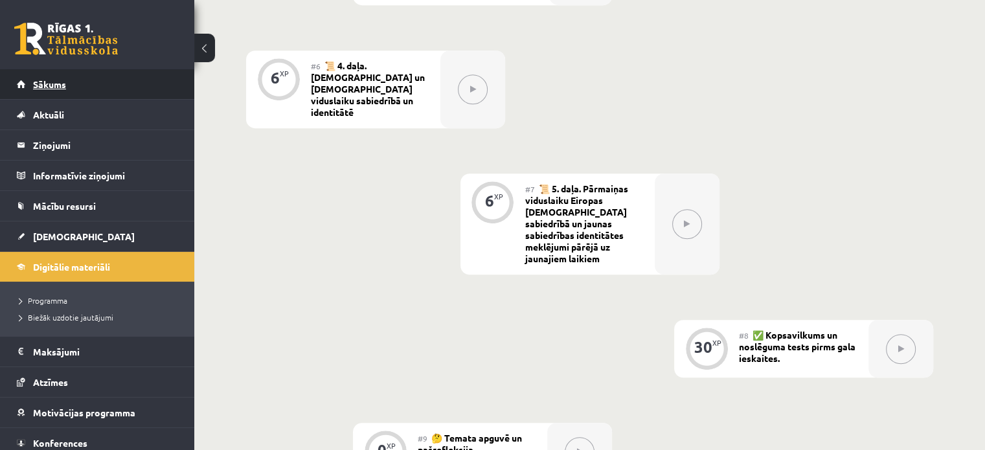
click at [78, 80] on link "Sākums" at bounding box center [97, 84] width 161 height 30
